Goal: Task Accomplishment & Management: Use online tool/utility

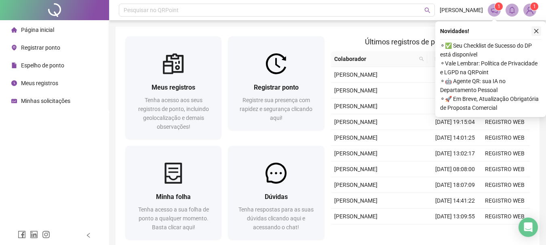
click at [536, 31] on icon "close" at bounding box center [536, 31] width 6 height 6
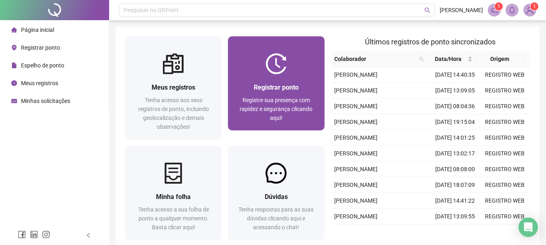
click at [283, 85] on span "Registrar ponto" at bounding box center [276, 88] width 45 height 8
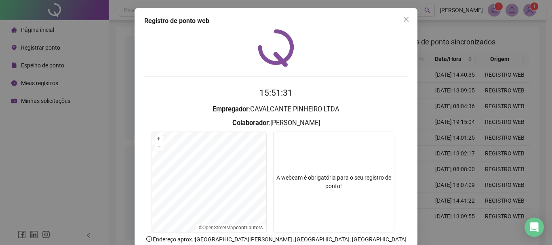
scroll to position [40, 0]
